Goal: Information Seeking & Learning: Learn about a topic

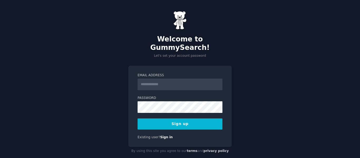
click at [168, 79] on input "Email Address" at bounding box center [180, 85] width 85 height 12
type input "**********"
click at [199, 118] on button "Sign up" at bounding box center [180, 123] width 85 height 11
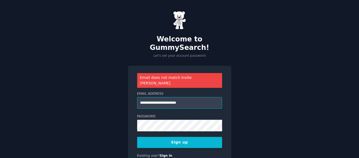
drag, startPoint x: 205, startPoint y: 91, endPoint x: 127, endPoint y: 85, distance: 78.0
click at [127, 85] on div "**********" at bounding box center [179, 92] width 359 height 185
click at [171, 97] on input "**********" at bounding box center [179, 103] width 85 height 12
click at [191, 137] on button "Sign up" at bounding box center [179, 142] width 85 height 11
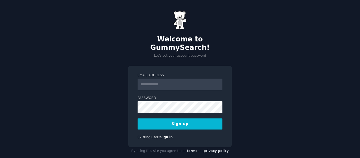
click at [181, 79] on input "Email Address" at bounding box center [180, 85] width 85 height 12
type input "**********"
click at [184, 118] on button "Sign up" at bounding box center [180, 123] width 85 height 11
click at [178, 119] on button "Sign up" at bounding box center [180, 123] width 85 height 11
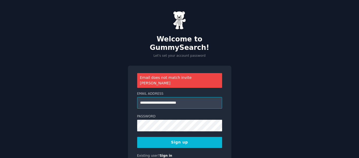
drag, startPoint x: 220, startPoint y: 89, endPoint x: 128, endPoint y: 88, distance: 91.8
click at [128, 88] on div "**********" at bounding box center [179, 116] width 103 height 100
click at [179, 137] on button "Sign up" at bounding box center [179, 142] width 85 height 11
click at [161, 154] on link "Sign in" at bounding box center [166, 156] width 13 height 4
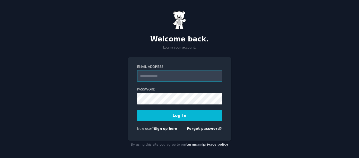
click at [186, 77] on input "Email Address" at bounding box center [179, 76] width 85 height 12
type input "**********"
click at [185, 115] on button "Log In" at bounding box center [179, 115] width 85 height 11
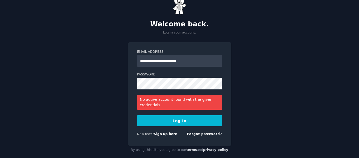
scroll to position [22, 0]
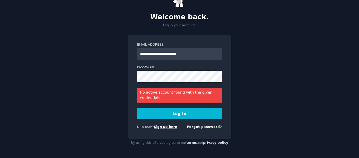
click at [165, 128] on link "Sign up here" at bounding box center [165, 127] width 23 height 4
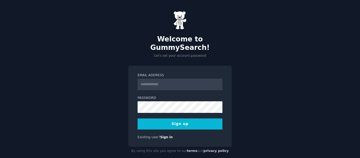
click at [193, 79] on input "Email Address" at bounding box center [180, 85] width 85 height 12
type input "**********"
click at [138, 118] on button "Sign up" at bounding box center [180, 123] width 85 height 11
click at [321, 0] on div "**********" at bounding box center [180, 83] width 360 height 166
click at [198, 118] on button "Sign up" at bounding box center [180, 123] width 85 height 11
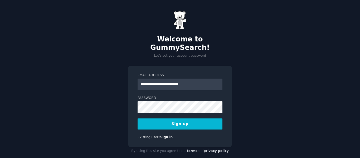
drag, startPoint x: 197, startPoint y: 117, endPoint x: 193, endPoint y: 117, distance: 4.2
click at [197, 118] on button "Sign up" at bounding box center [180, 123] width 85 height 11
click at [187, 120] on button "Sign up" at bounding box center [180, 123] width 85 height 11
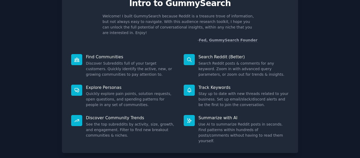
scroll to position [49, 0]
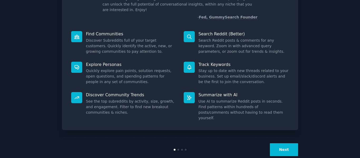
click at [291, 143] on button "Next" at bounding box center [284, 149] width 28 height 13
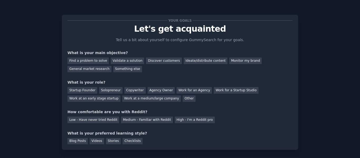
click at [182, 42] on p "Tell us a bit about yourself to configure GummySearch for your goals." at bounding box center [180, 40] width 133 height 6
click at [99, 61] on div "Find a problem to solve" at bounding box center [88, 61] width 41 height 7
click at [155, 61] on div "Discover customers" at bounding box center [164, 61] width 36 height 7
click at [84, 62] on div "Find a problem to solve" at bounding box center [88, 61] width 41 height 7
click at [195, 92] on div "Work for an Agency" at bounding box center [194, 90] width 35 height 7
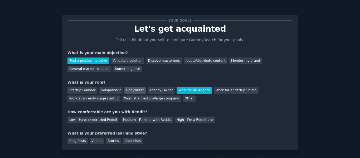
click at [130, 93] on div "Copywriter" at bounding box center [135, 90] width 21 height 7
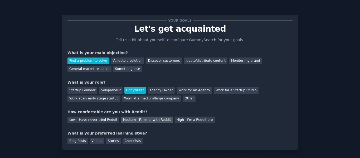
click at [160, 121] on div "Medium - Familiar with Reddit" at bounding box center [147, 120] width 52 height 7
click at [68, 142] on div "Blog Posts" at bounding box center [78, 141] width 20 height 7
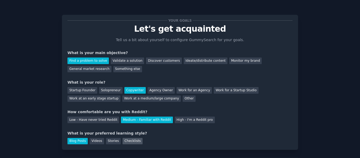
click at [126, 141] on div "Checklists" at bounding box center [133, 141] width 20 height 7
click at [75, 141] on div "Blog Posts" at bounding box center [78, 141] width 20 height 7
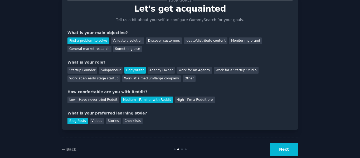
scroll to position [31, 0]
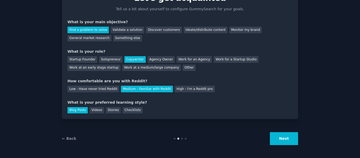
click at [278, 138] on button "Next" at bounding box center [284, 138] width 28 height 13
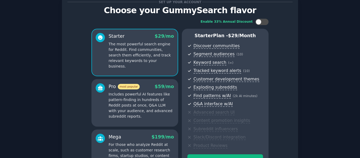
scroll to position [88, 0]
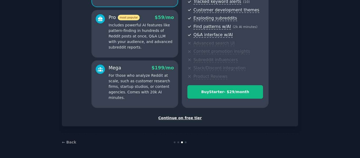
click at [183, 118] on div "Continue on free tier" at bounding box center [180, 118] width 225 height 6
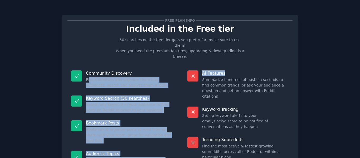
drag, startPoint x: 88, startPoint y: 71, endPoint x: 181, endPoint y: 75, distance: 92.4
click at [184, 75] on div "Community Discovery Find subreddits and organize them into audiences, search an…" at bounding box center [180, 128] width 225 height 122
click at [107, 96] on p "Keyword Search (50 searches)" at bounding box center [129, 99] width 87 height 6
click at [96, 102] on dd "Search any keyword in your audience to find posts on Reddit relevant to your bu…" at bounding box center [129, 107] width 87 height 11
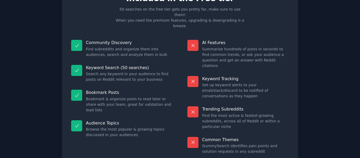
scroll to position [47, 0]
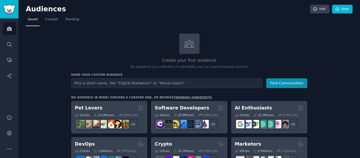
click at [149, 84] on input "text" at bounding box center [167, 83] width 192 height 10
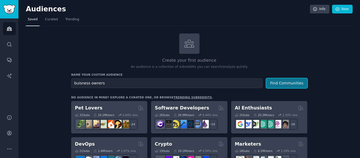
click at [289, 84] on button "Find Communities" at bounding box center [286, 83] width 41 height 10
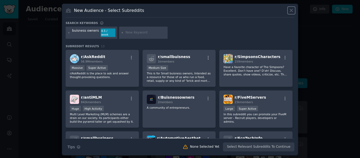
click at [290, 12] on icon at bounding box center [292, 11] width 6 height 6
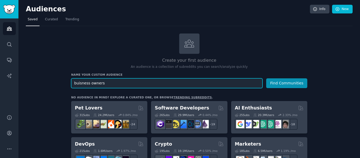
click at [134, 79] on input "buisness owners" at bounding box center [167, 83] width 192 height 10
click at [126, 78] on input "buisness owners" at bounding box center [167, 83] width 192 height 10
click at [122, 83] on input "buisness owners" at bounding box center [167, 83] width 192 height 10
type input "buisness owners wanting or needing seo"
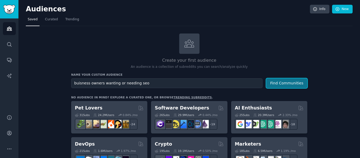
drag, startPoint x: 291, startPoint y: 86, endPoint x: 294, endPoint y: 85, distance: 2.7
click at [294, 85] on button "Find Communities" at bounding box center [286, 83] width 41 height 10
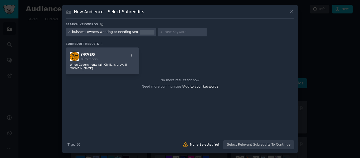
click at [291, 12] on icon at bounding box center [292, 12] width 6 height 6
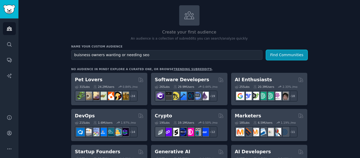
scroll to position [47, 0]
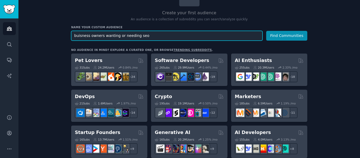
drag, startPoint x: 102, startPoint y: 36, endPoint x: 132, endPoint y: 36, distance: 30.1
click at [147, 34] on input "buisness owners wanting or needing seo" at bounding box center [167, 36] width 192 height 10
click at [151, 35] on input "buisness owners wanting or needing seo" at bounding box center [167, 36] width 192 height 10
click at [147, 37] on input "buisness owners wanting or needing seo" at bounding box center [167, 36] width 192 height 10
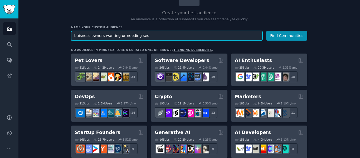
drag, startPoint x: 147, startPoint y: 37, endPoint x: 63, endPoint y: 26, distance: 84.9
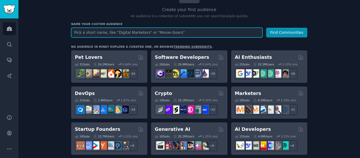
scroll to position [23, 0]
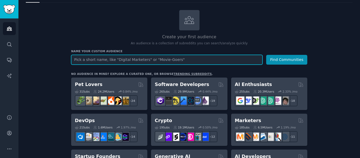
click at [200, 61] on input "text" at bounding box center [167, 60] width 192 height 10
click at [168, 57] on input "text" at bounding box center [167, 60] width 192 height 10
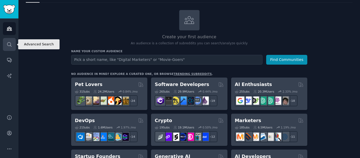
click at [11, 42] on icon "Sidebar" at bounding box center [10, 45] width 6 height 6
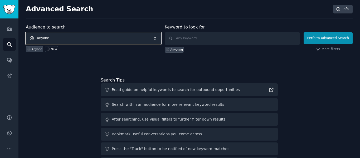
click at [73, 38] on span "Anyone" at bounding box center [93, 38] width 135 height 12
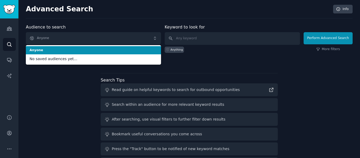
click at [60, 51] on span "Anyone" at bounding box center [94, 50] width 128 height 5
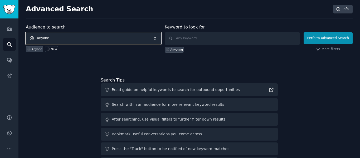
click at [75, 39] on span "Anyone" at bounding box center [93, 38] width 135 height 12
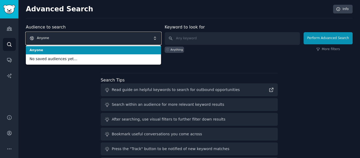
click at [75, 39] on span "Anyone" at bounding box center [93, 38] width 135 height 12
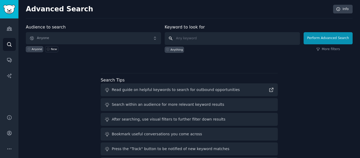
click at [196, 40] on input "text" at bounding box center [232, 38] width 135 height 13
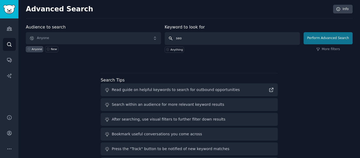
type input "seo"
click at [328, 38] on button "Perform Advanced Search" at bounding box center [328, 38] width 49 height 12
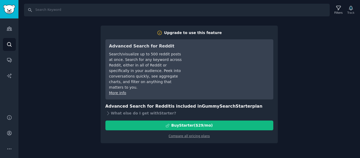
click at [102, 94] on div "Upgrade to use this feature Advanced Search for Reddit Search/visualize up to 5…" at bounding box center [189, 85] width 177 height 118
click at [10, 46] on icon "Sidebar" at bounding box center [10, 45] width 6 height 6
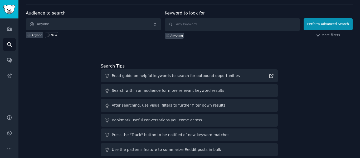
scroll to position [21, 0]
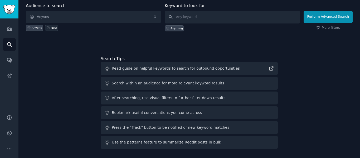
click at [51, 30] on link "New" at bounding box center [51, 28] width 13 height 6
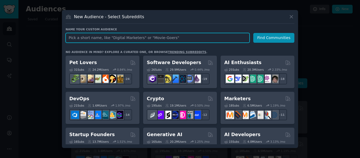
click at [178, 39] on input "text" at bounding box center [158, 38] width 184 height 10
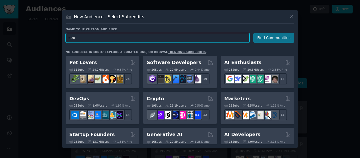
type input "seo"
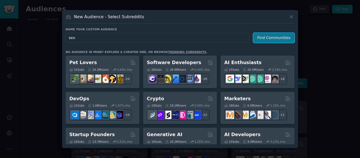
click at [273, 35] on button "Find Communities" at bounding box center [274, 38] width 41 height 10
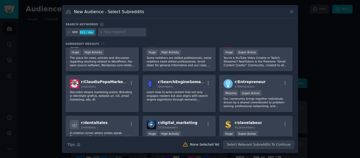
scroll to position [293, 0]
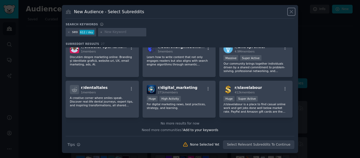
click at [290, 13] on icon at bounding box center [292, 12] width 6 height 6
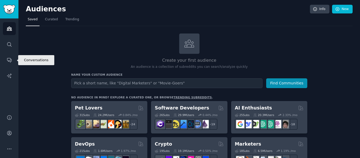
click at [8, 53] on div "Audiences Search Conversations AI Reports" at bounding box center [9, 63] width 18 height 90
click at [10, 62] on icon "Sidebar" at bounding box center [10, 60] width 6 height 6
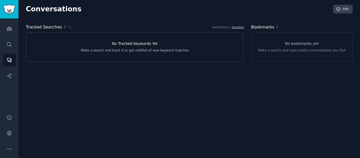
click at [149, 44] on h3 "No Tracked Keywords Yet" at bounding box center [135, 44] width 46 height 6
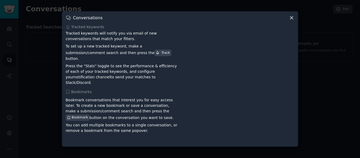
click at [290, 21] on icon at bounding box center [292, 18] width 6 height 6
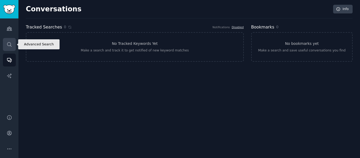
click at [8, 44] on icon "Sidebar" at bounding box center [10, 45] width 6 height 6
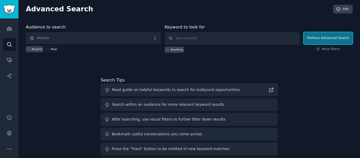
click at [332, 41] on button "Perform Advanced Search" at bounding box center [328, 38] width 49 height 12
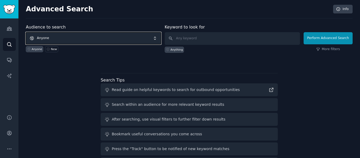
click at [119, 37] on span "Anyone" at bounding box center [93, 38] width 135 height 12
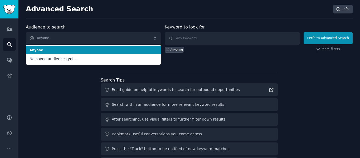
click at [112, 47] on li "Anyone" at bounding box center [93, 50] width 135 height 8
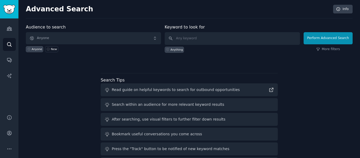
click at [179, 51] on div "Anything" at bounding box center [177, 50] width 12 height 4
click at [332, 36] on button "Perform Advanced Search" at bounding box center [328, 38] width 49 height 12
click at [237, 30] on div "Keyword to look for Anything" at bounding box center [232, 38] width 135 height 29
click at [227, 38] on input "text" at bounding box center [232, 38] width 135 height 13
type input "seo"
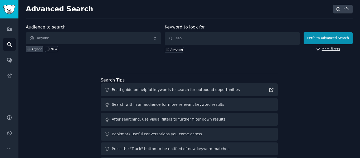
click at [330, 49] on link "More filters" at bounding box center [329, 49] width 24 height 5
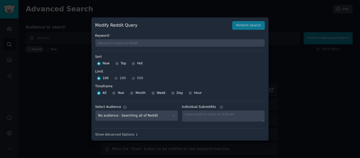
click at [258, 26] on div "Modify Reddit Query Perform Search" at bounding box center [180, 25] width 170 height 9
click at [77, 75] on div at bounding box center [180, 79] width 360 height 158
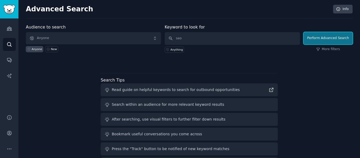
click at [323, 35] on button "Perform Advanced Search" at bounding box center [328, 38] width 49 height 12
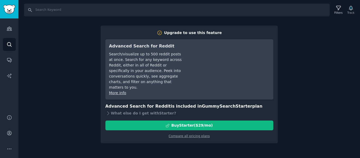
click at [67, 93] on div "Search Filters Track Upgrade to use this feature Advanced Search for Reddit Sea…" at bounding box center [189, 79] width 342 height 158
click at [119, 109] on div "What else do I get with Starter ?" at bounding box center [190, 112] width 168 height 7
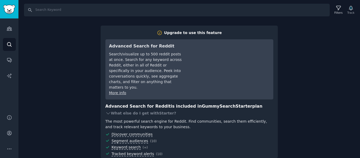
scroll to position [46, 0]
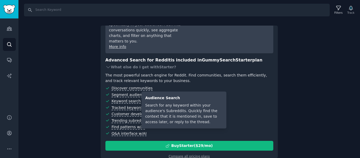
click at [128, 99] on span "Keyword search" at bounding box center [126, 101] width 29 height 5
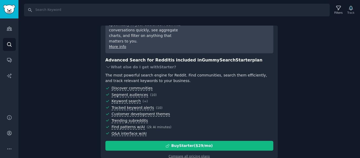
click at [86, 97] on div "Search Filters Track Upgrade to use this feature Advanced Search for Reddit Sea…" at bounding box center [189, 79] width 342 height 158
click at [55, 84] on div "Search Filters Track Upgrade to use this feature Advanced Search for Reddit Sea…" at bounding box center [189, 79] width 342 height 158
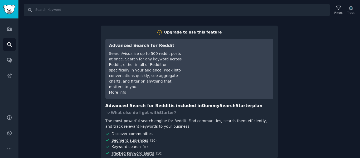
scroll to position [0, 0]
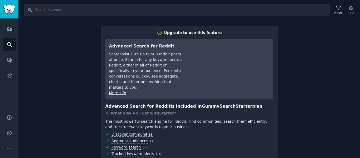
click at [101, 71] on div "Upgrade to use this feature Advanced Search for Reddit Search/visualize up to 5…" at bounding box center [189, 92] width 177 height 133
click at [6, 59] on link "Conversations" at bounding box center [9, 60] width 13 height 13
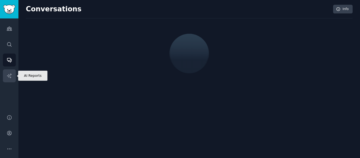
click at [6, 79] on link "AI Reports" at bounding box center [9, 75] width 13 height 13
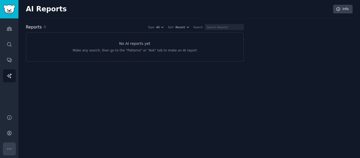
click at [12, 149] on icon "Sidebar" at bounding box center [10, 149] width 6 height 6
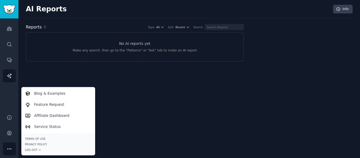
click at [199, 122] on div "AI Reports Info Reports 0 Type All Sort Recent Search No AI reports yet Make an…" at bounding box center [189, 79] width 342 height 158
